Goal: Check status: Check status

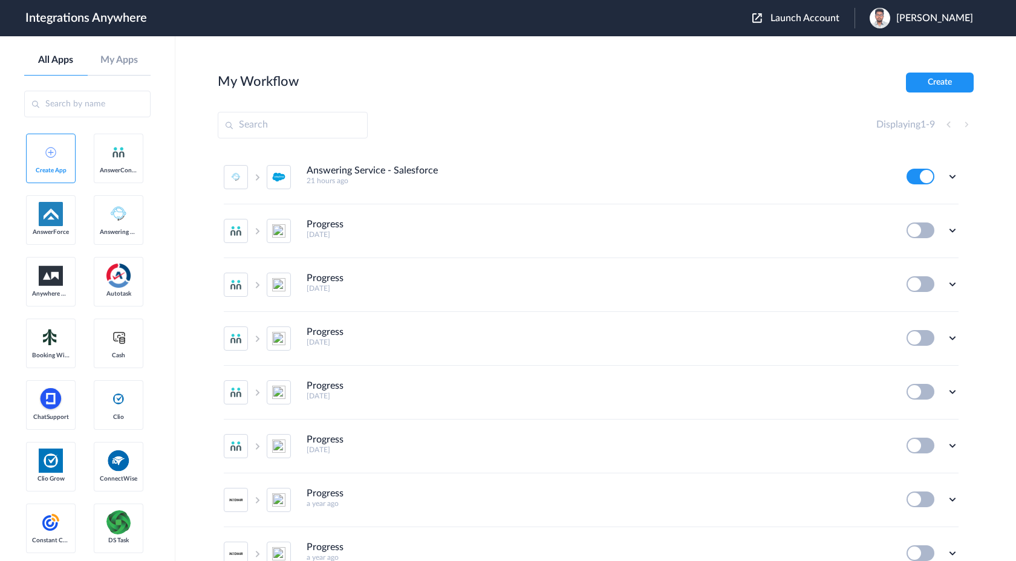
click at [840, 18] on span "Launch Account" at bounding box center [805, 18] width 69 height 10
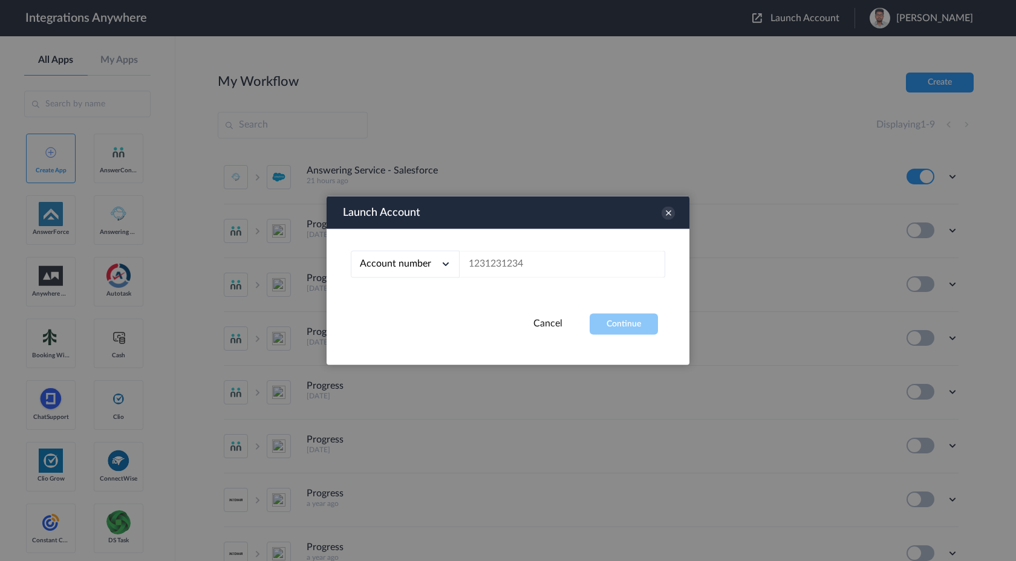
click at [550, 323] on link "Cancel" at bounding box center [547, 324] width 29 height 10
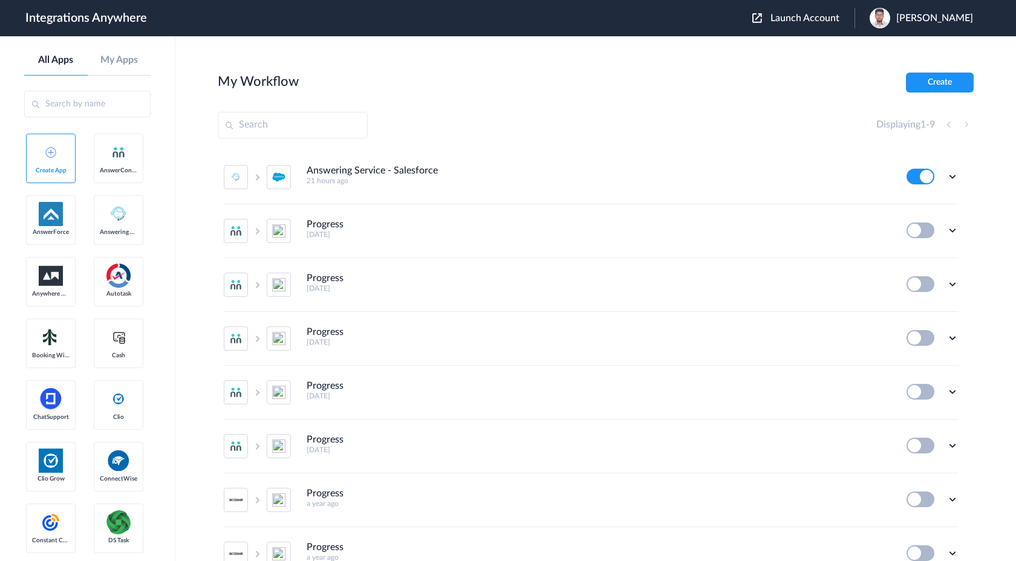
click at [826, 25] on div "Launch Account [PERSON_NAME] My Account Logout" at bounding box center [868, 18] width 233 height 21
click at [830, 18] on span "Launch Account" at bounding box center [805, 18] width 69 height 10
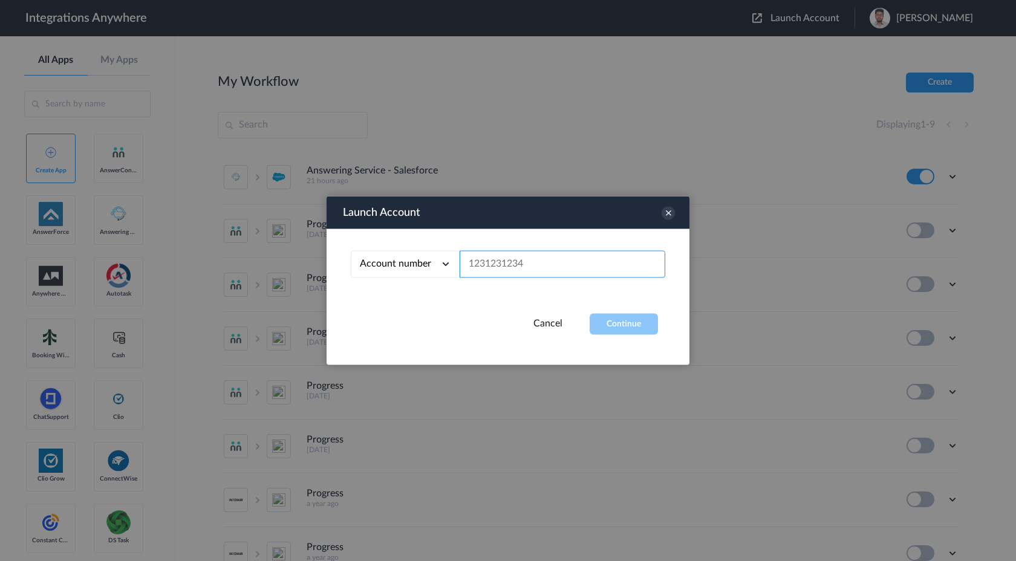
click at [483, 262] on input "text" at bounding box center [563, 264] width 206 height 27
paste input "2065775210"
click at [600, 315] on button "Continue" at bounding box center [624, 324] width 68 height 21
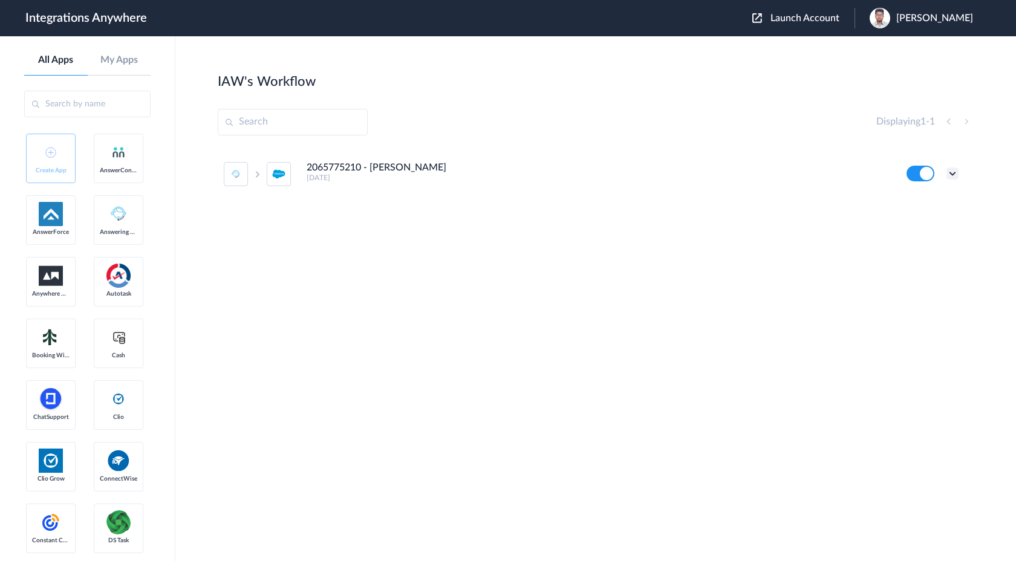
click at [949, 173] on icon at bounding box center [953, 174] width 12 height 12
click at [930, 226] on link "Task history" at bounding box center [918, 224] width 58 height 8
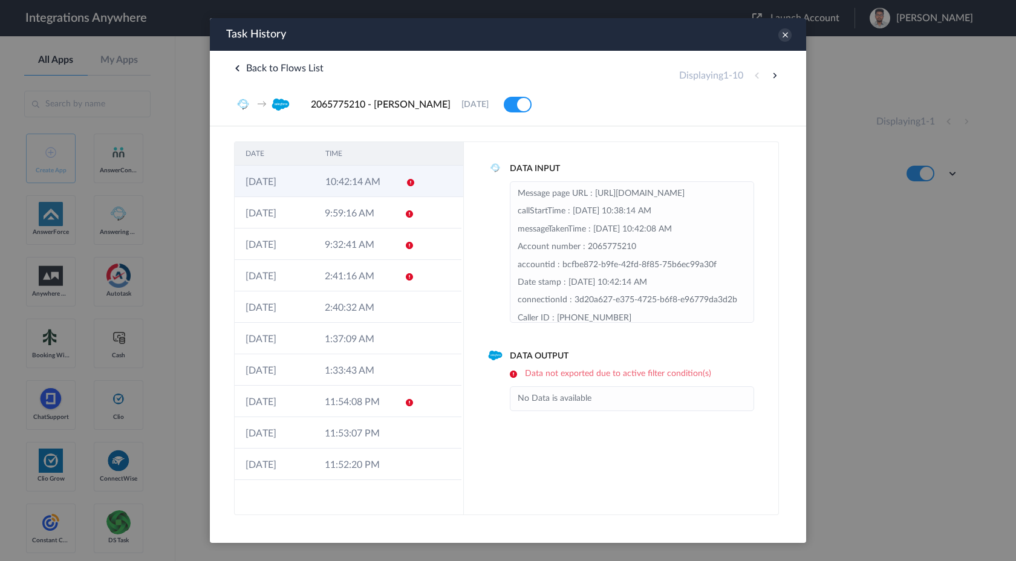
click at [373, 179] on td "10:42:14 AM" at bounding box center [355, 181] width 80 height 31
click at [359, 212] on td "9:59:16 AM" at bounding box center [353, 212] width 79 height 31
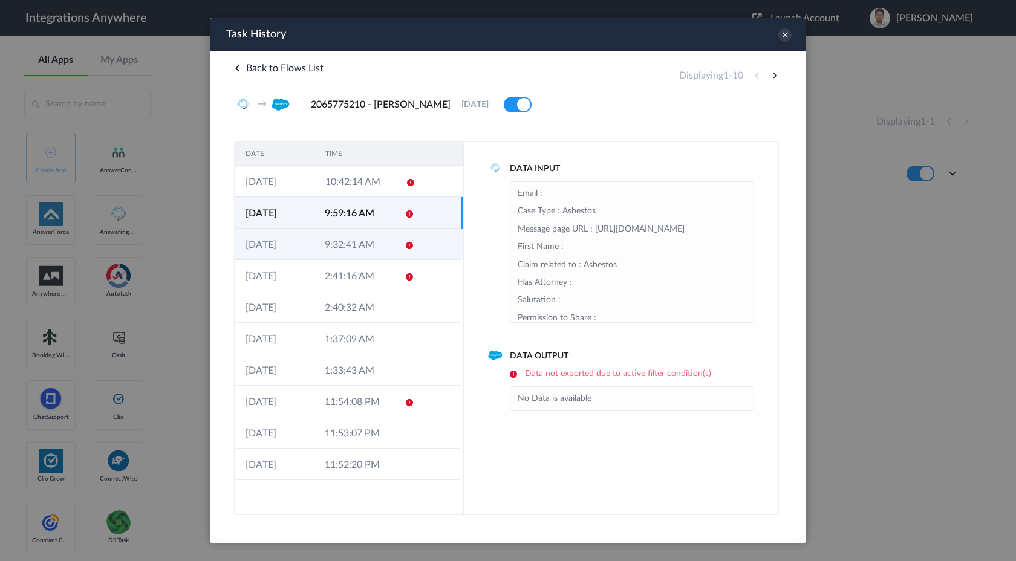
click at [351, 230] on td "9:32:41 AM" at bounding box center [353, 244] width 79 height 31
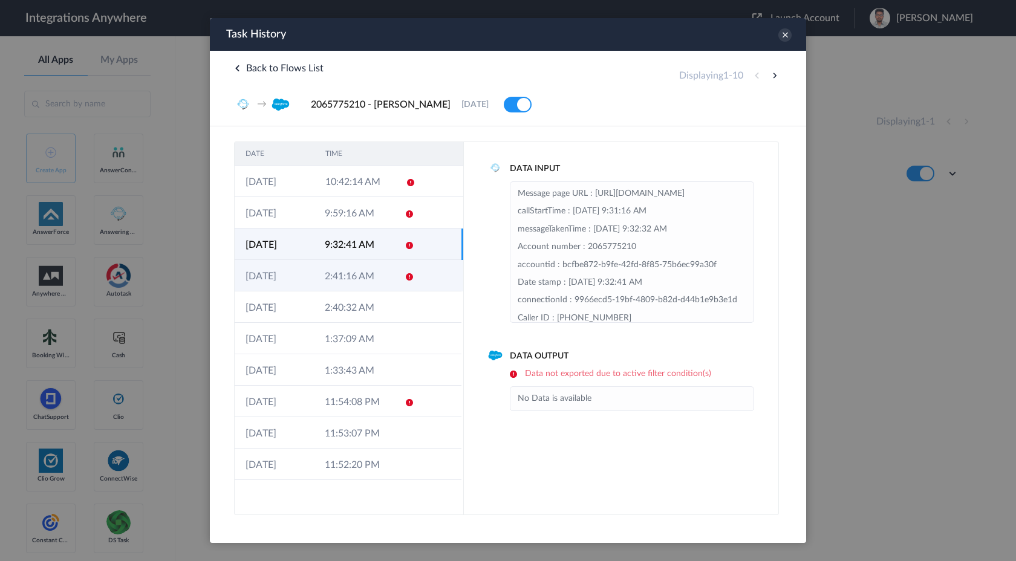
click at [334, 269] on td "2:41:16 AM" at bounding box center [353, 275] width 79 height 31
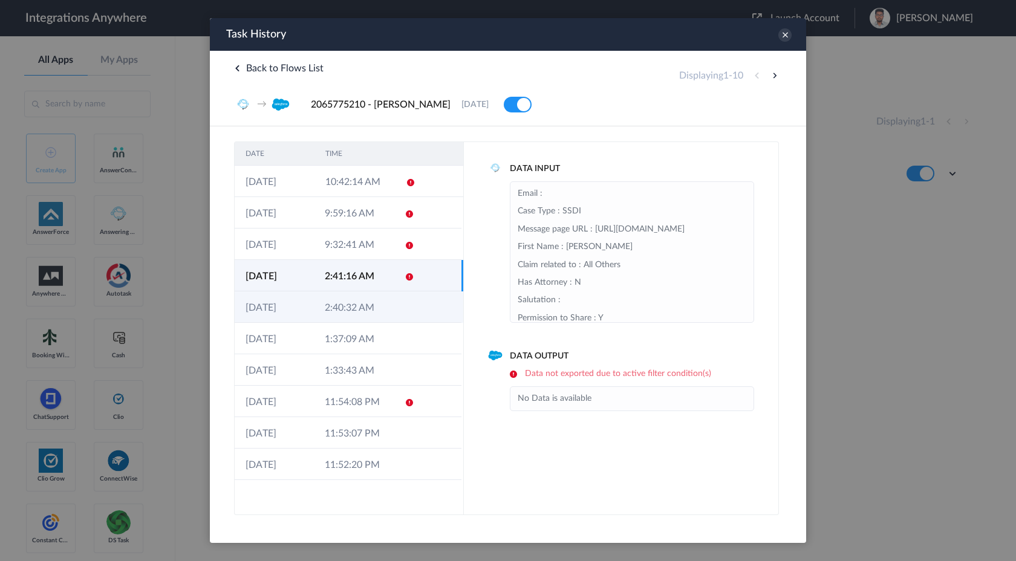
click at [329, 306] on td "2:40:32 AM" at bounding box center [353, 307] width 79 height 31
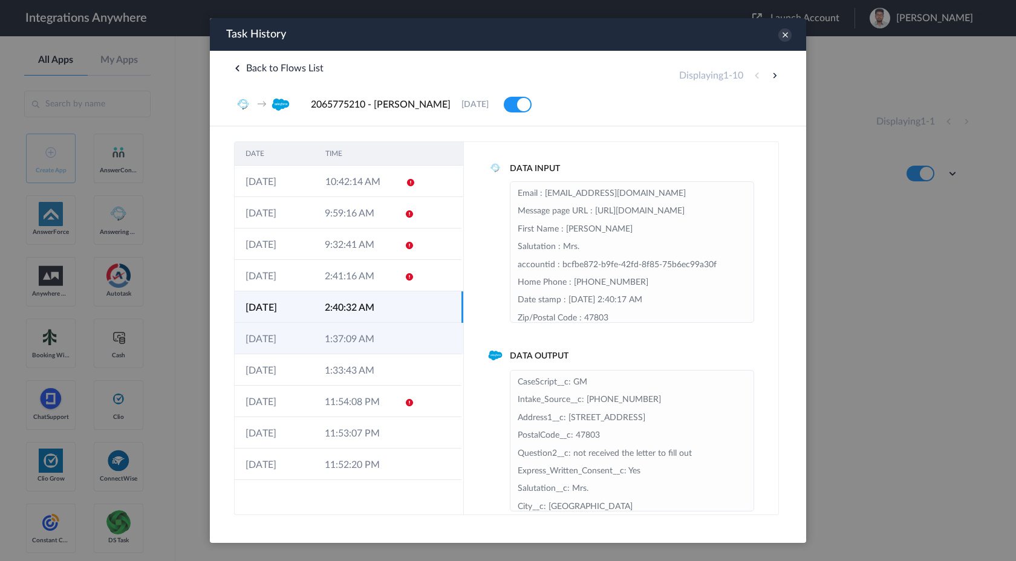
click at [329, 334] on td "1:37:09 AM" at bounding box center [353, 338] width 79 height 31
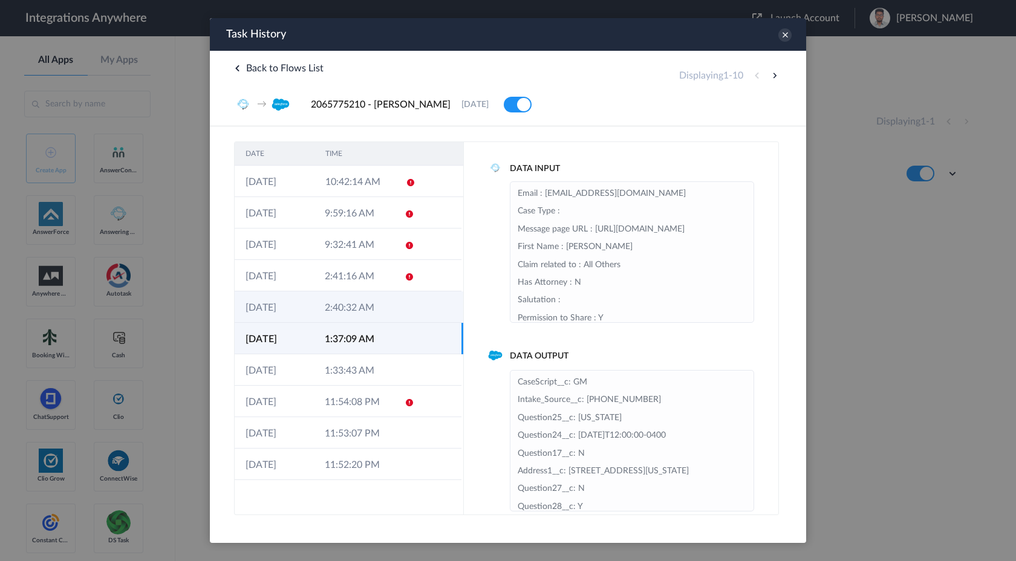
click at [342, 308] on td "2:40:32 AM" at bounding box center [353, 307] width 79 height 31
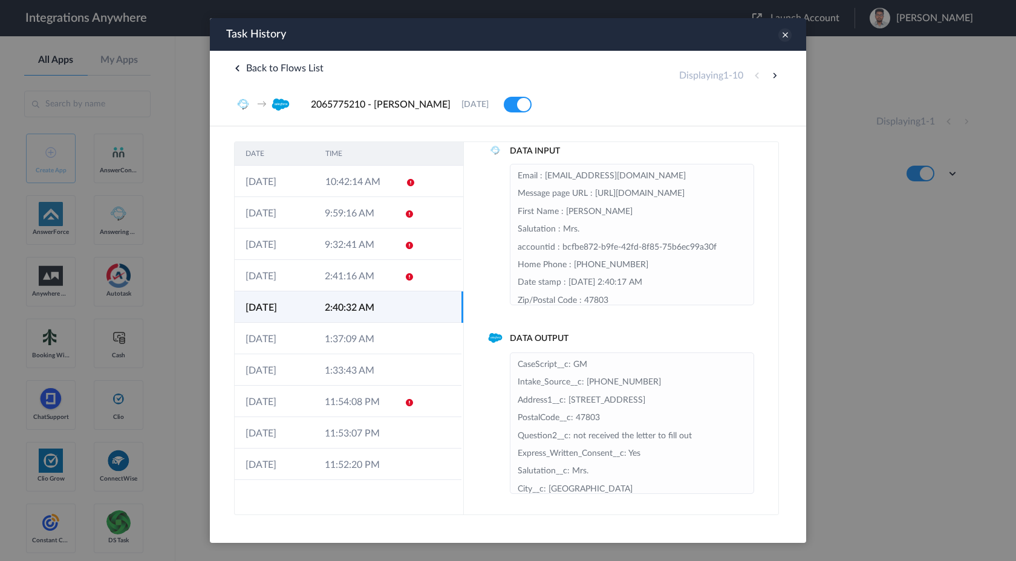
click at [784, 34] on icon at bounding box center [784, 34] width 13 height 13
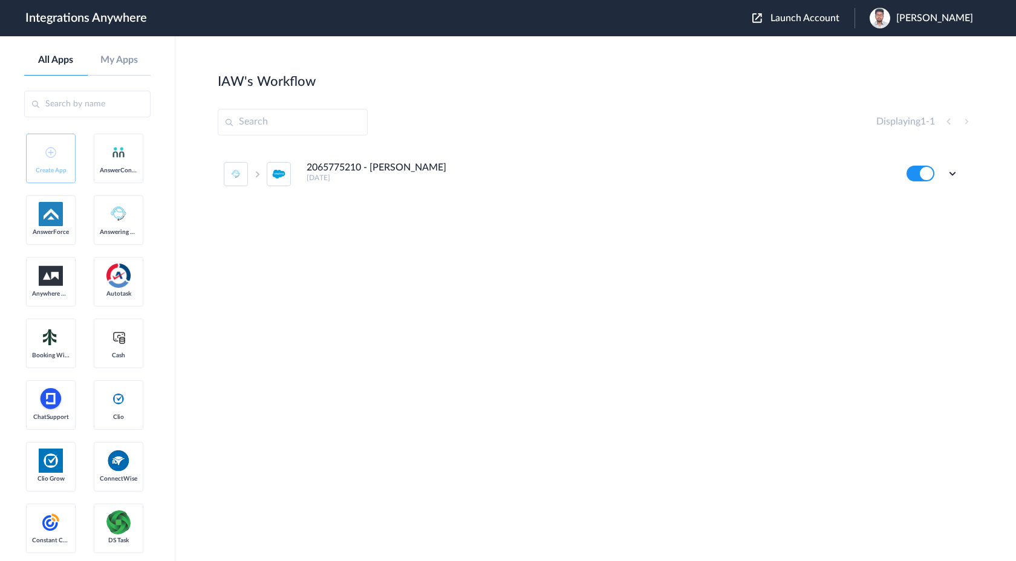
click at [840, 22] on span "Launch Account" at bounding box center [805, 18] width 69 height 10
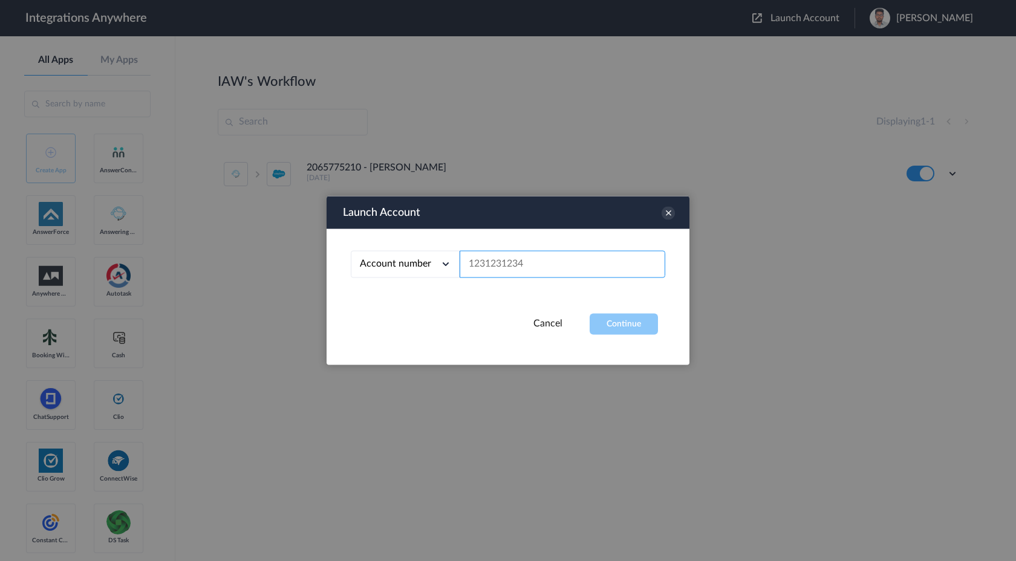
click at [523, 263] on input "text" at bounding box center [563, 264] width 206 height 27
paste input "2065775213"
type input "2065775213"
click at [644, 332] on button "Continue" at bounding box center [624, 324] width 68 height 21
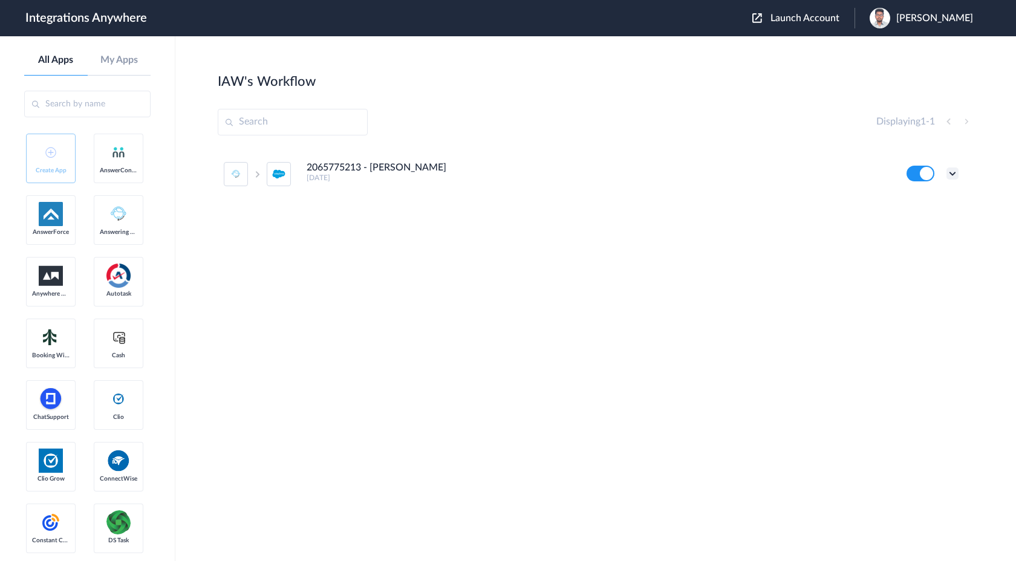
click at [951, 175] on icon at bounding box center [953, 174] width 12 height 12
click at [915, 228] on link "Task history" at bounding box center [918, 224] width 58 height 8
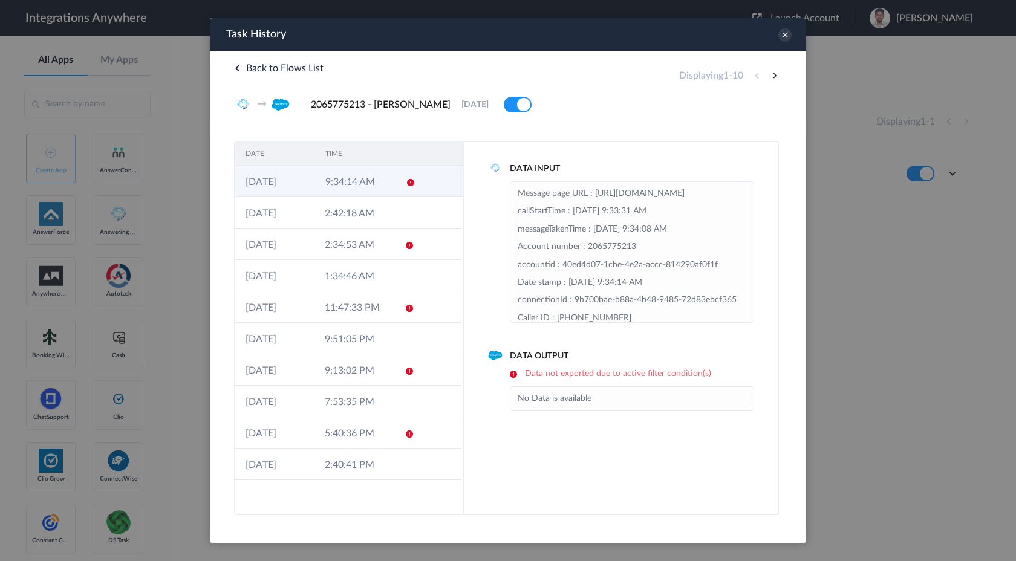
click at [418, 181] on td at bounding box center [440, 181] width 46 height 31
click at [371, 215] on td "2:42:18 AM" at bounding box center [353, 212] width 79 height 31
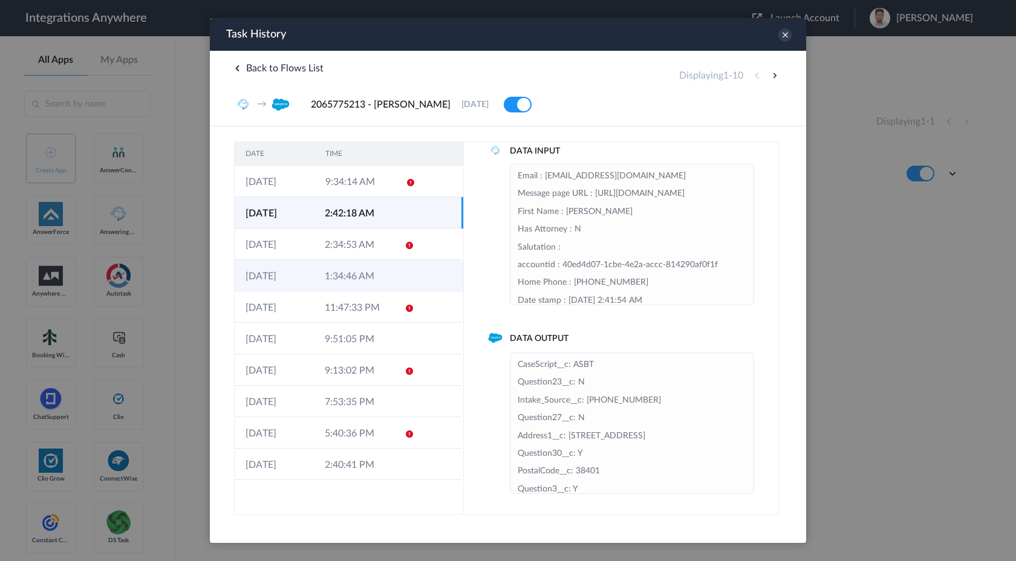
click at [420, 275] on td at bounding box center [438, 275] width 45 height 31
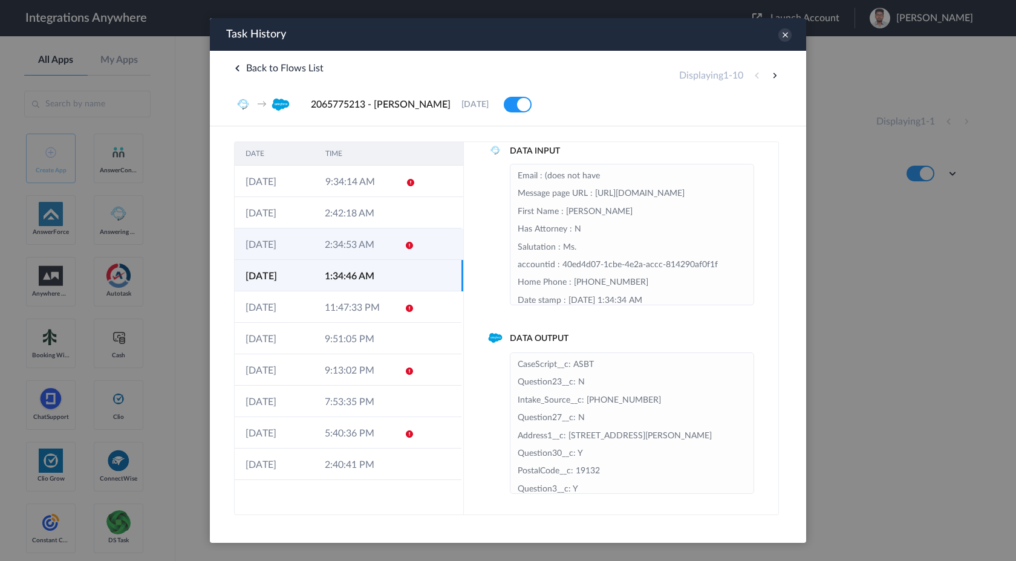
click at [402, 252] on td at bounding box center [405, 244] width 23 height 31
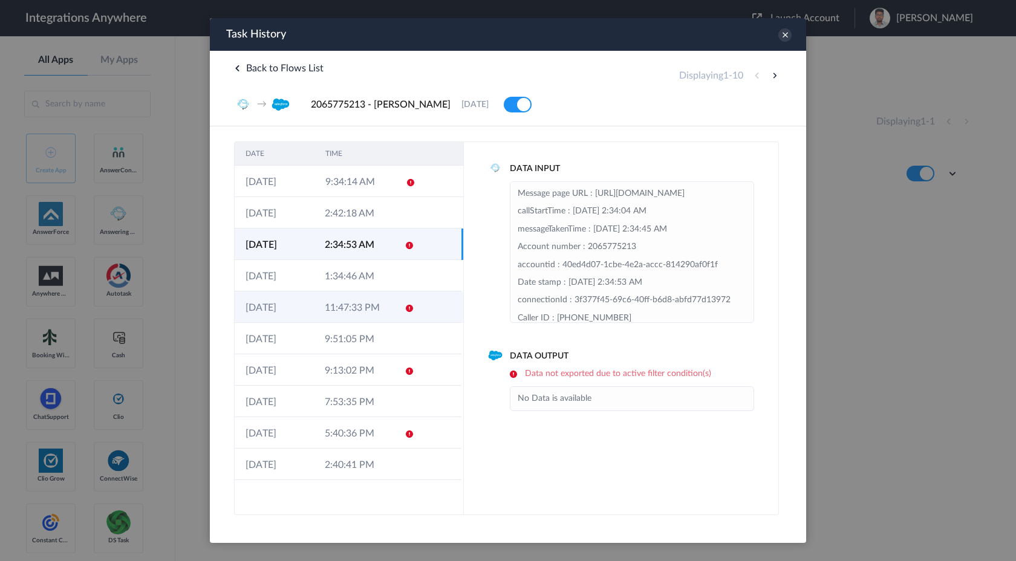
click at [374, 315] on td "11:47:33 PM" at bounding box center [353, 307] width 79 height 31
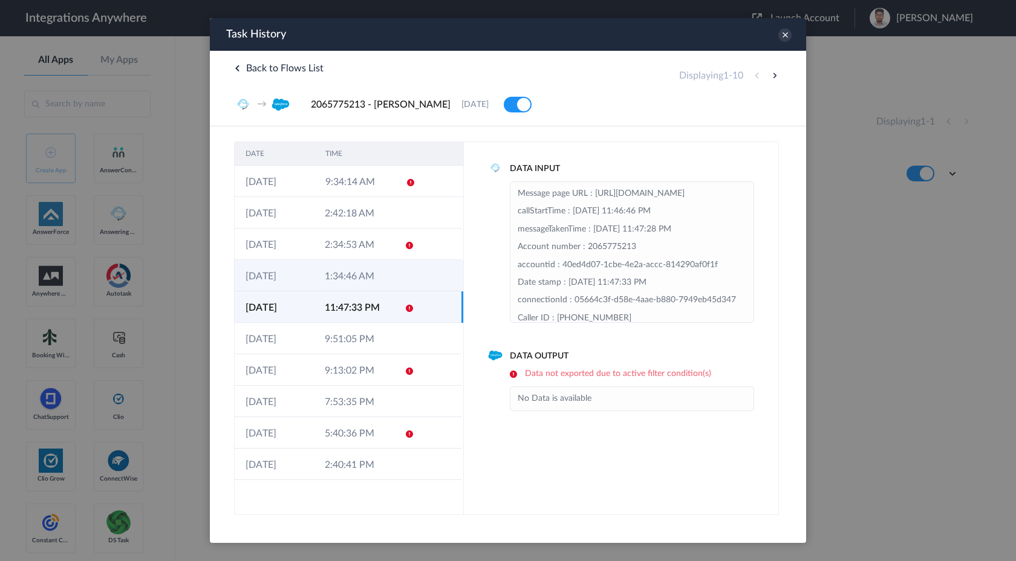
click at [378, 278] on td "1:34:46 AM" at bounding box center [353, 275] width 79 height 31
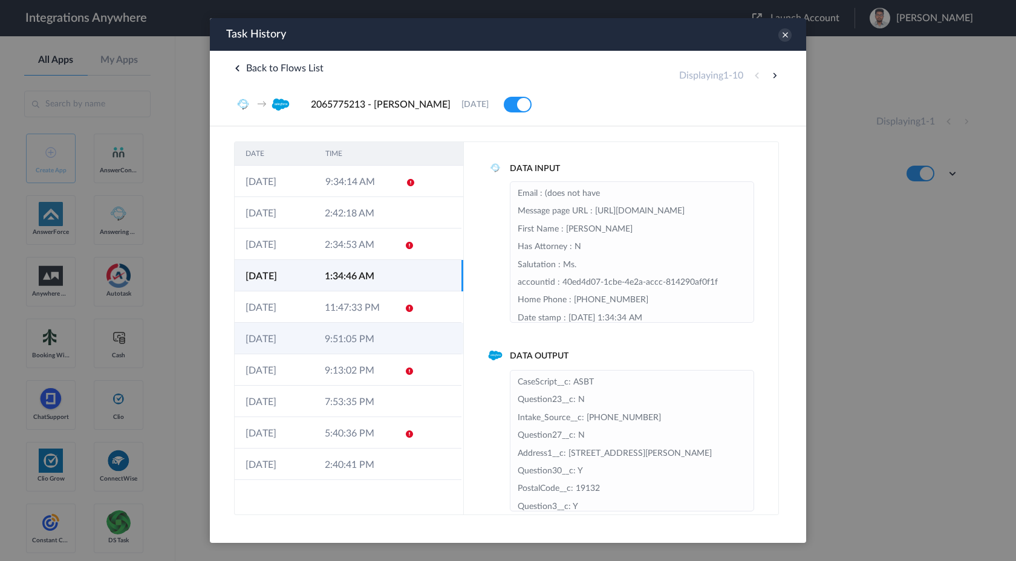
click at [373, 342] on td "9:51:05 PM" at bounding box center [353, 338] width 79 height 31
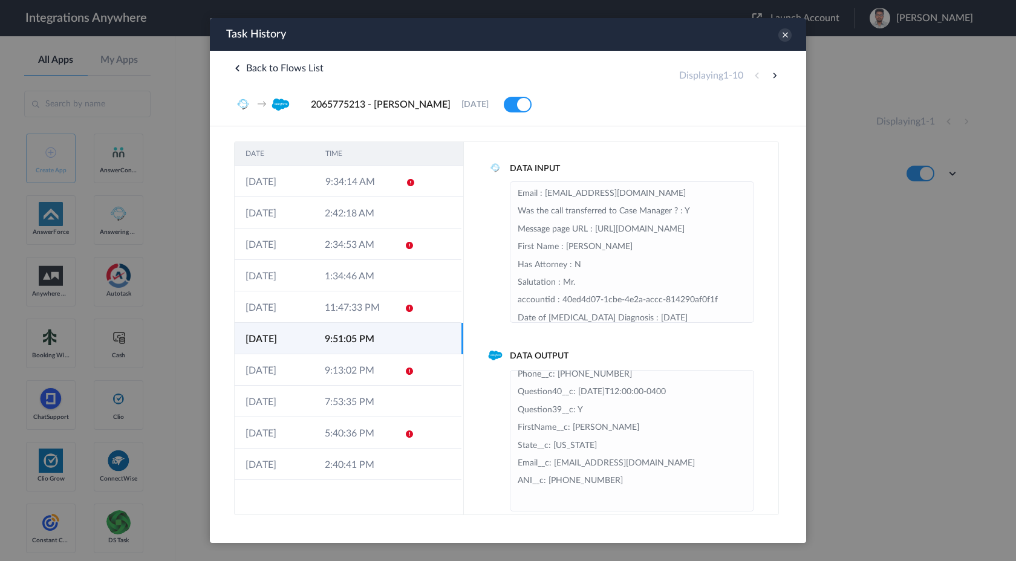
scroll to position [18, 0]
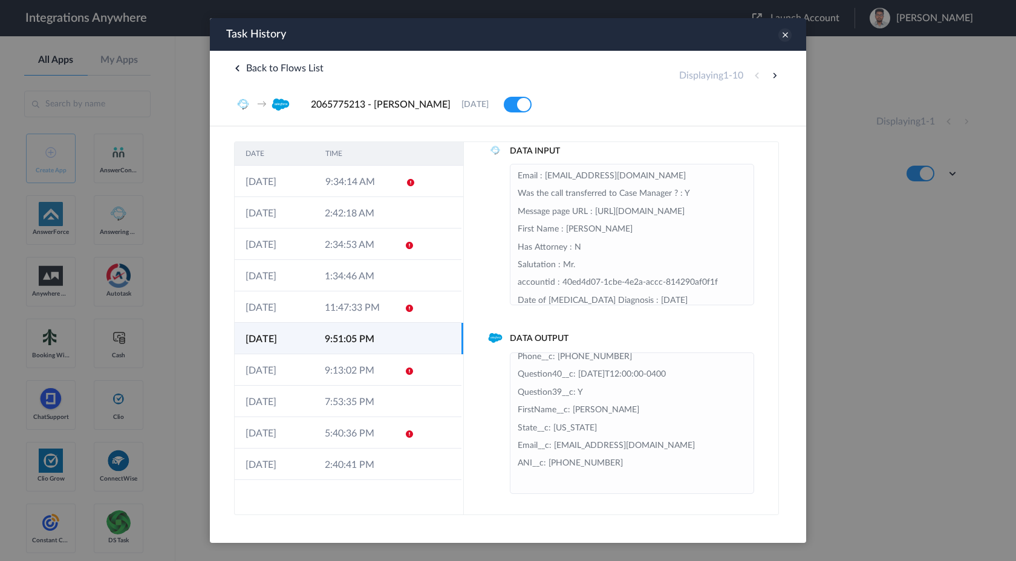
click at [788, 34] on icon at bounding box center [784, 34] width 13 height 13
